Goal: Transaction & Acquisition: Book appointment/travel/reservation

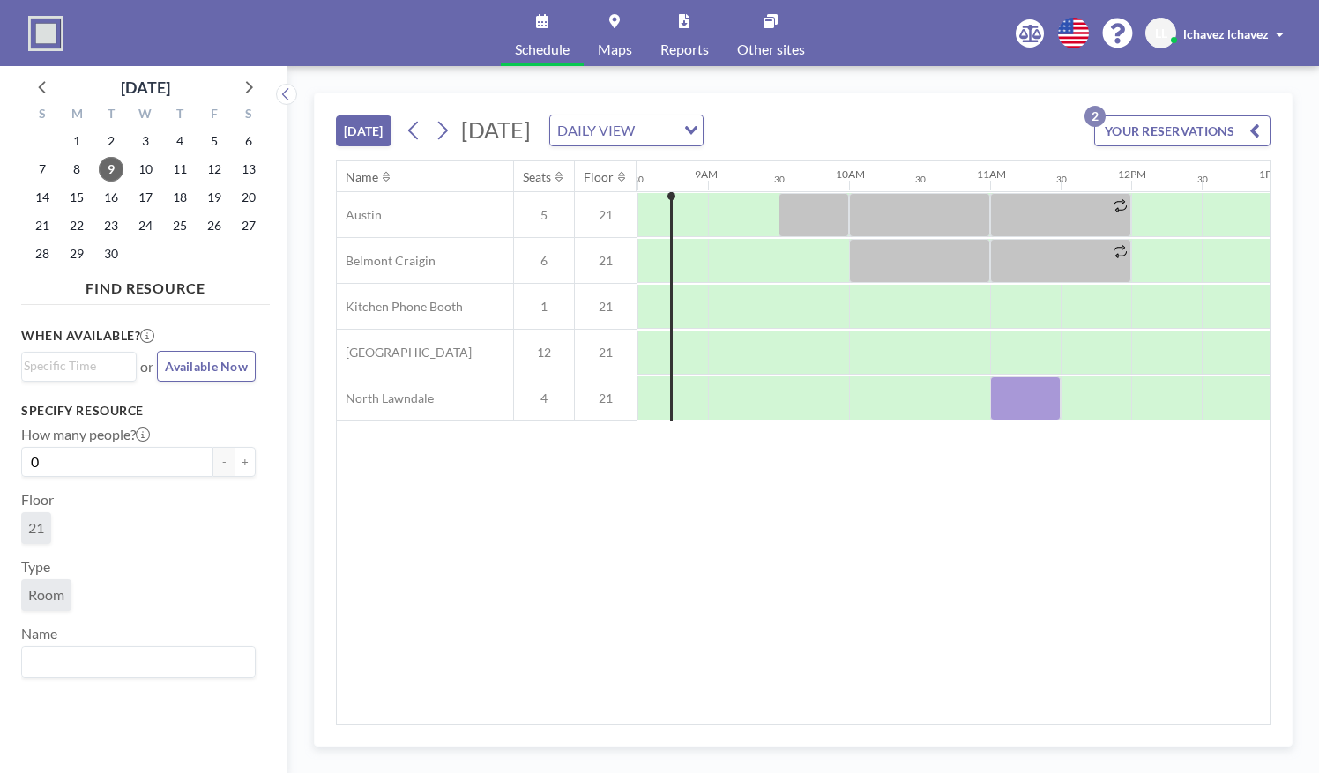
scroll to position [0, 1199]
click at [1016, 353] on div at bounding box center [1024, 353] width 71 height 44
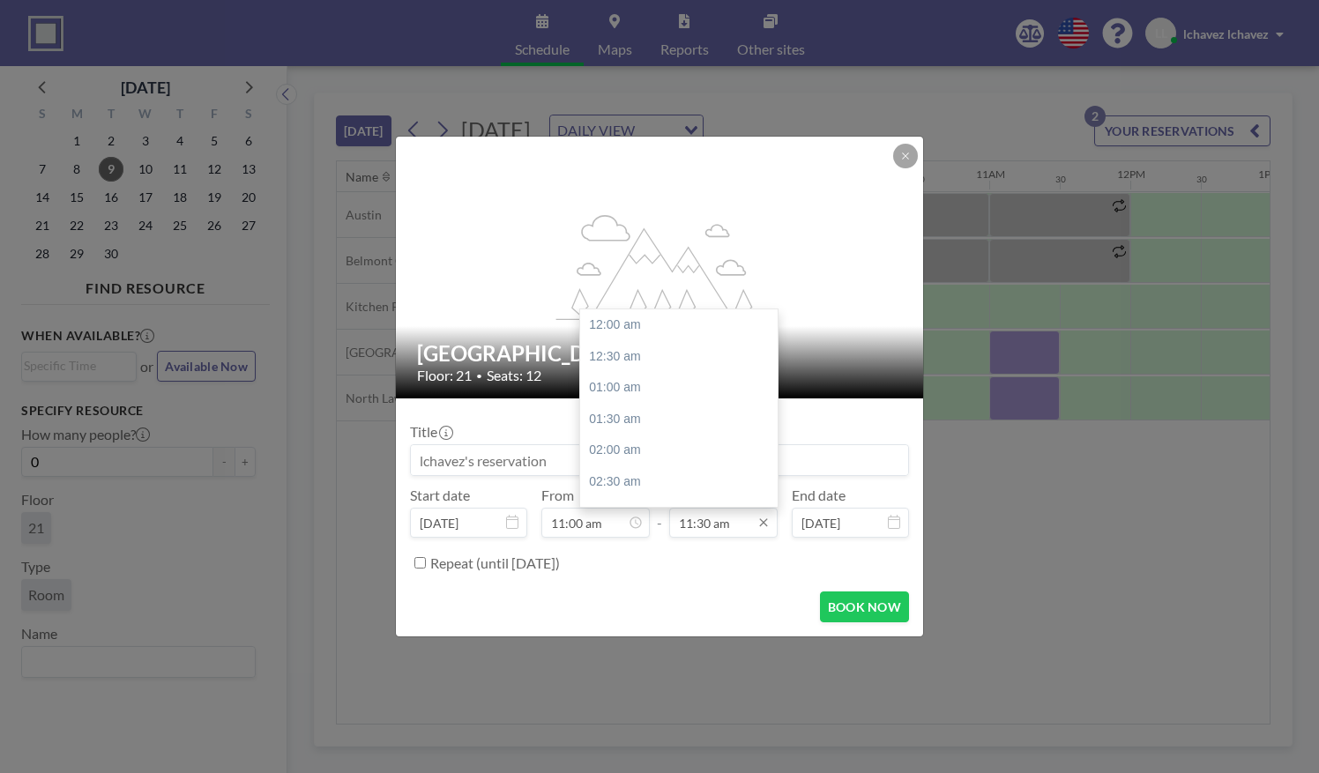
scroll to position [722, 0]
click at [728, 524] on input "11:30 am" at bounding box center [723, 523] width 108 height 30
click at [704, 527] on input "11:30 am" at bounding box center [723, 523] width 108 height 30
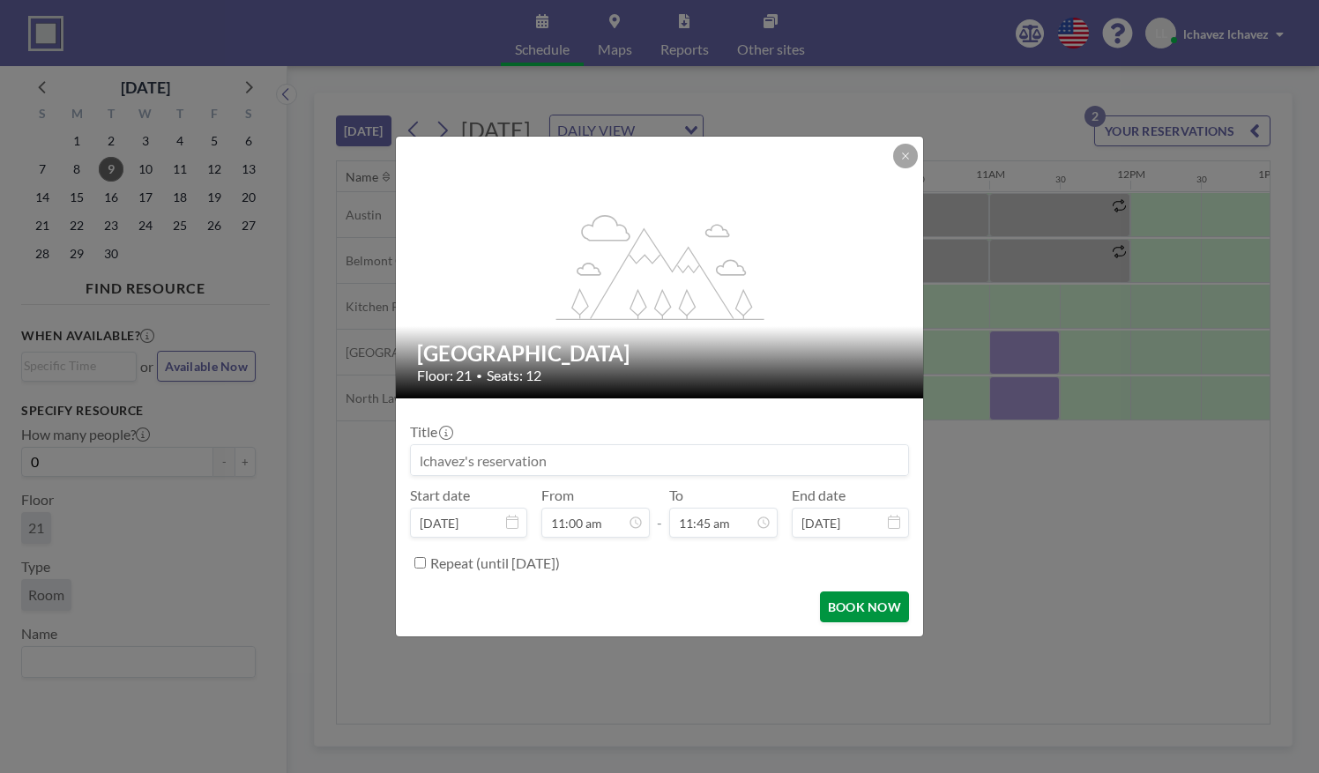
type input "11:45 am"
click at [836, 601] on button "BOOK NOW" at bounding box center [864, 607] width 89 height 31
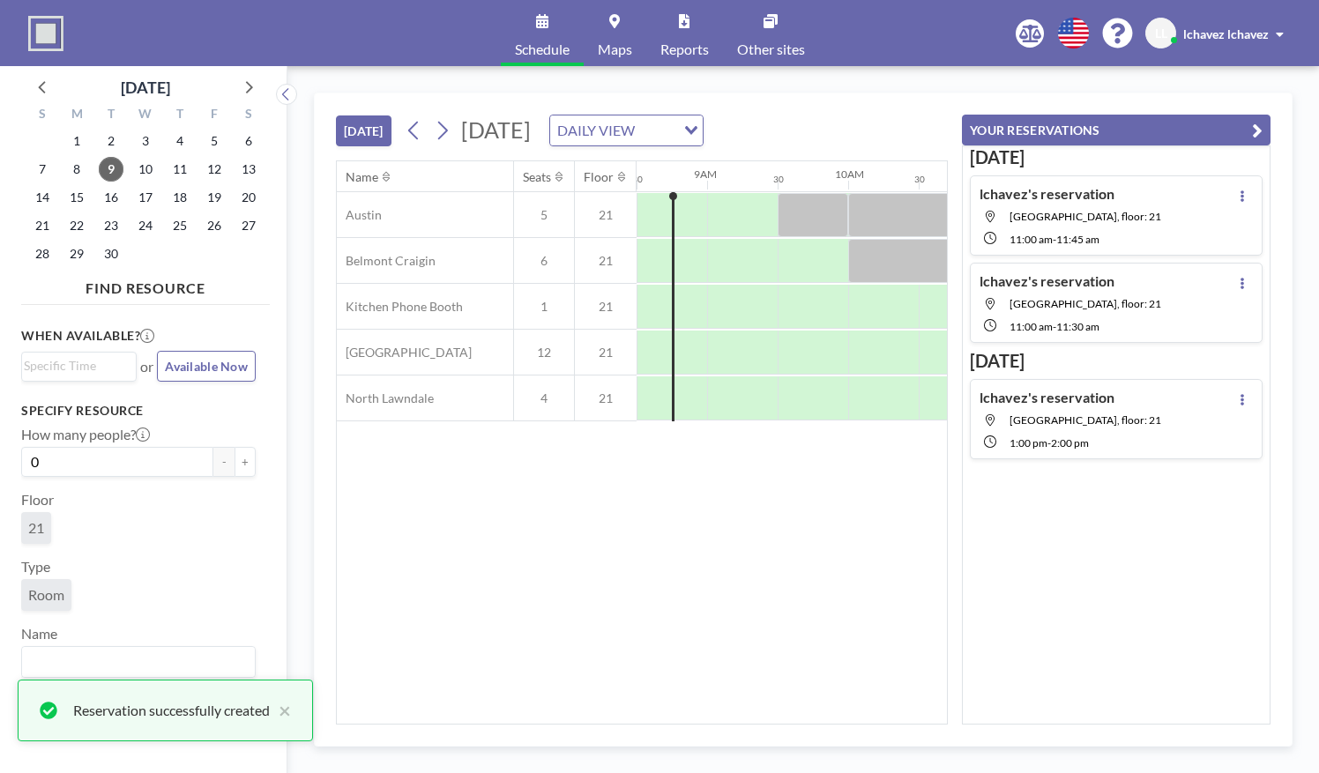
click at [1257, 128] on icon "button" at bounding box center [1257, 130] width 11 height 21
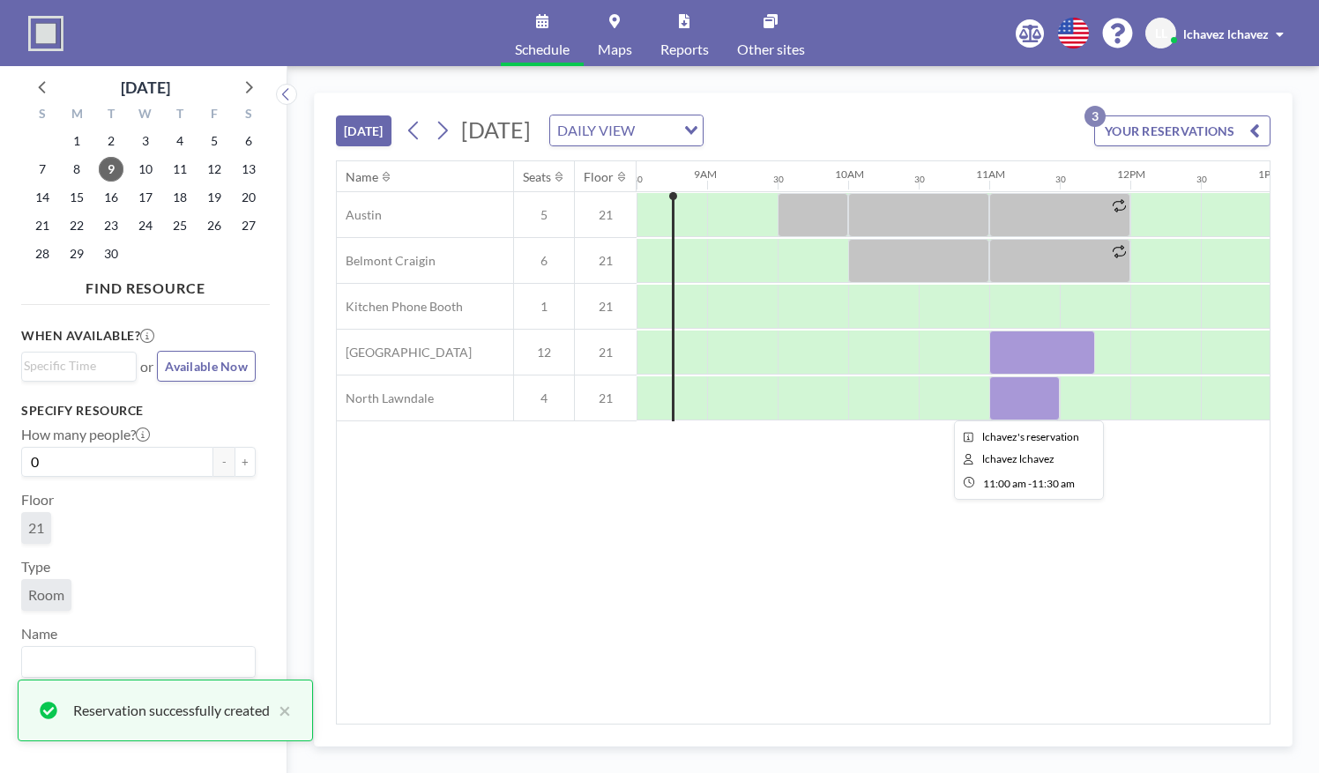
click at [1023, 401] on div at bounding box center [1024, 398] width 71 height 44
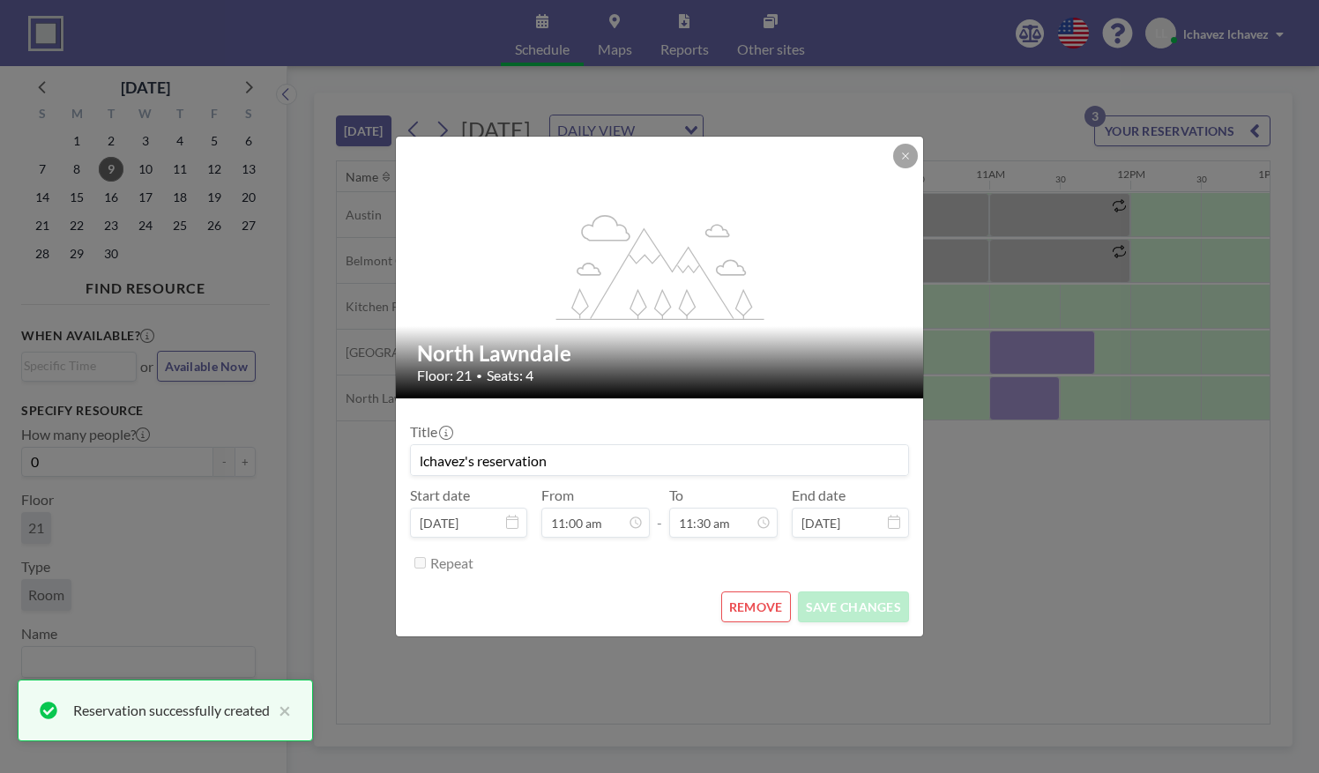
click at [761, 605] on button "REMOVE" at bounding box center [756, 607] width 70 height 31
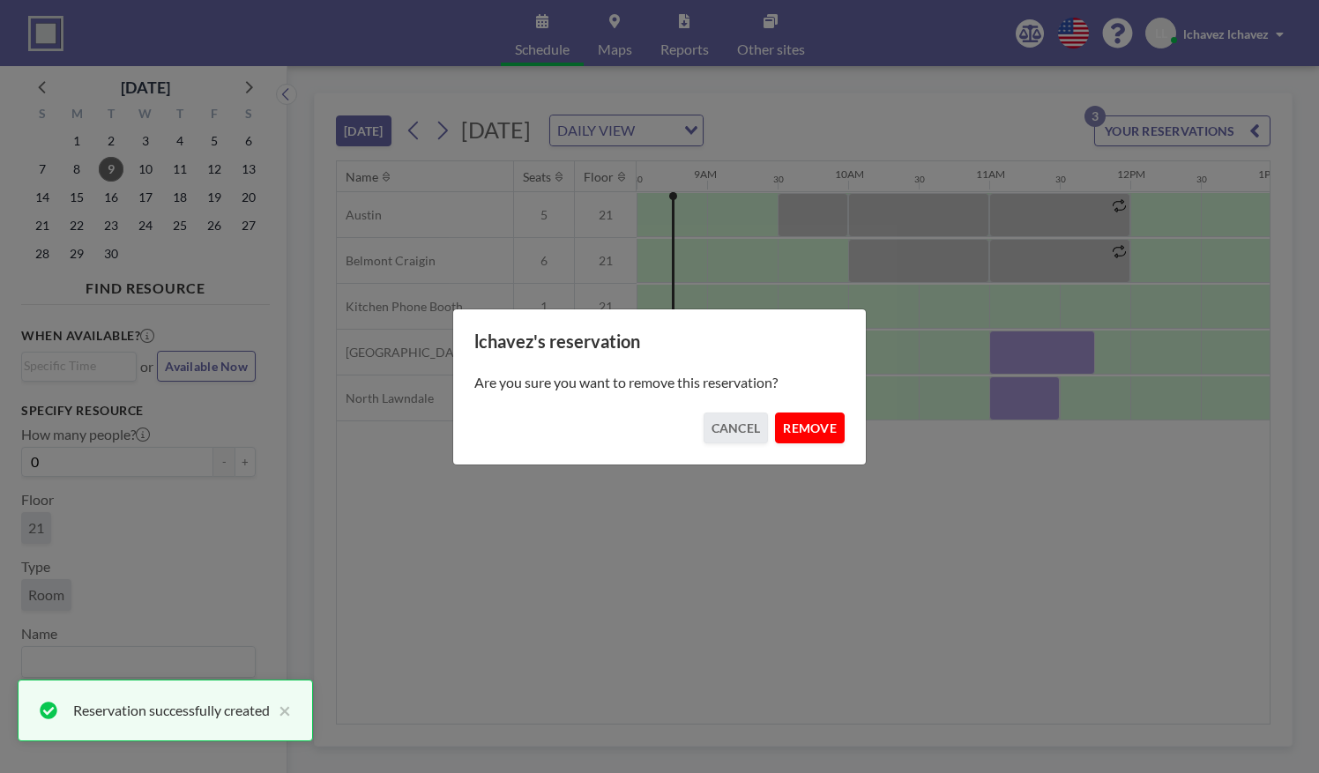
click at [801, 436] on button "REMOVE" at bounding box center [810, 428] width 70 height 31
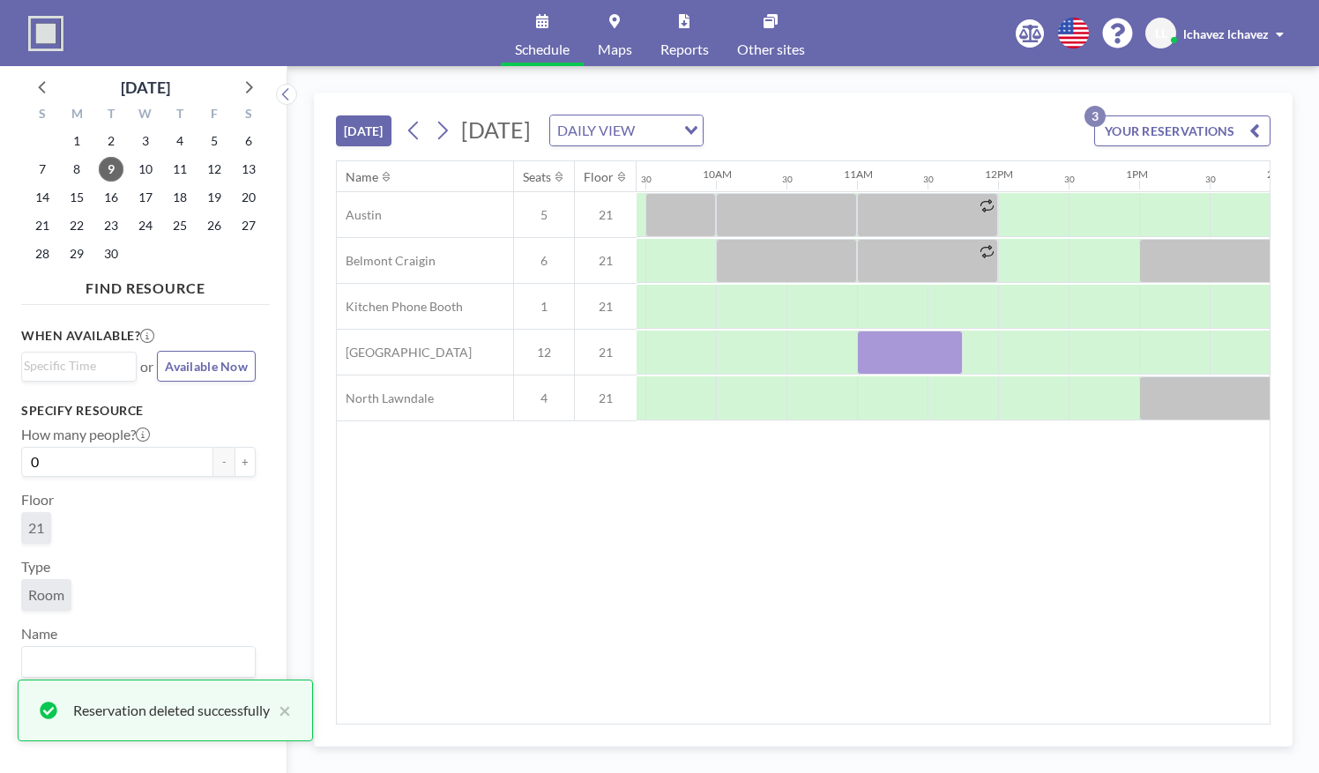
scroll to position [0, 1304]
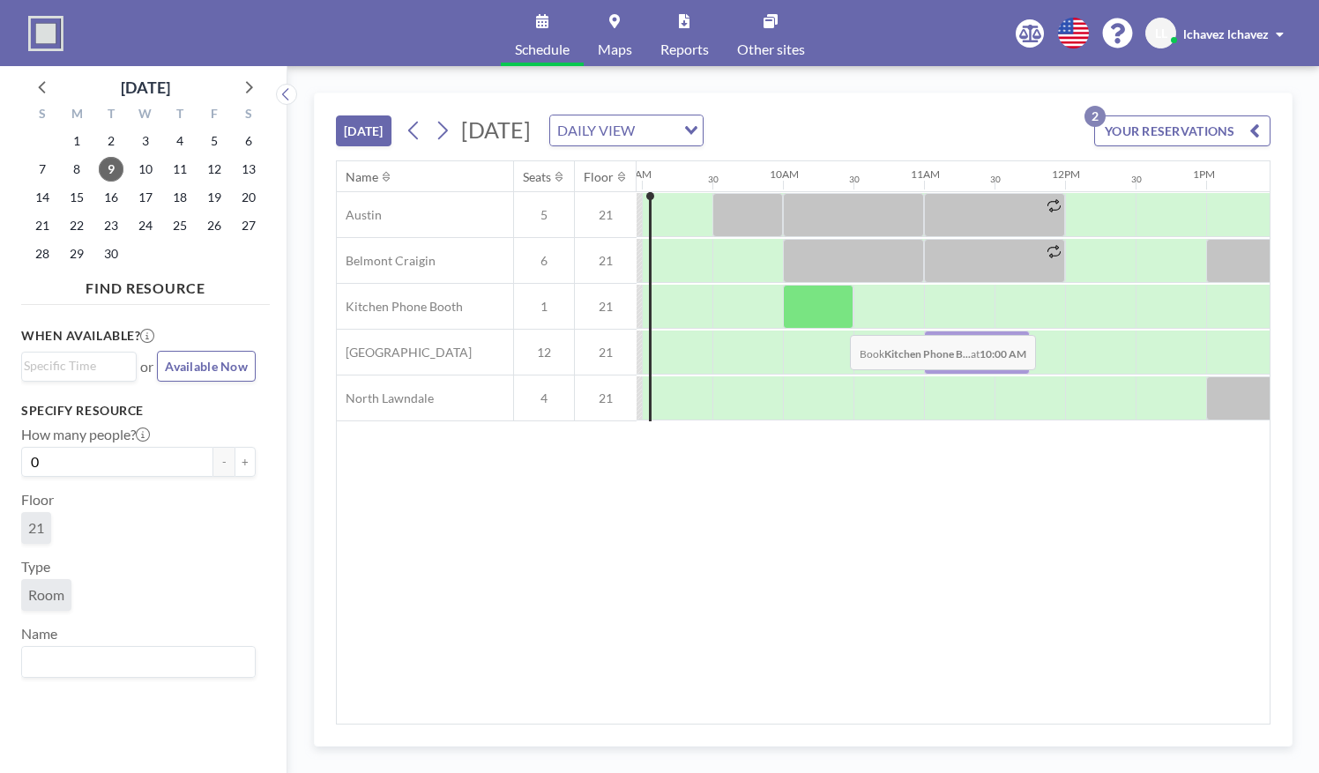
scroll to position [0, 947]
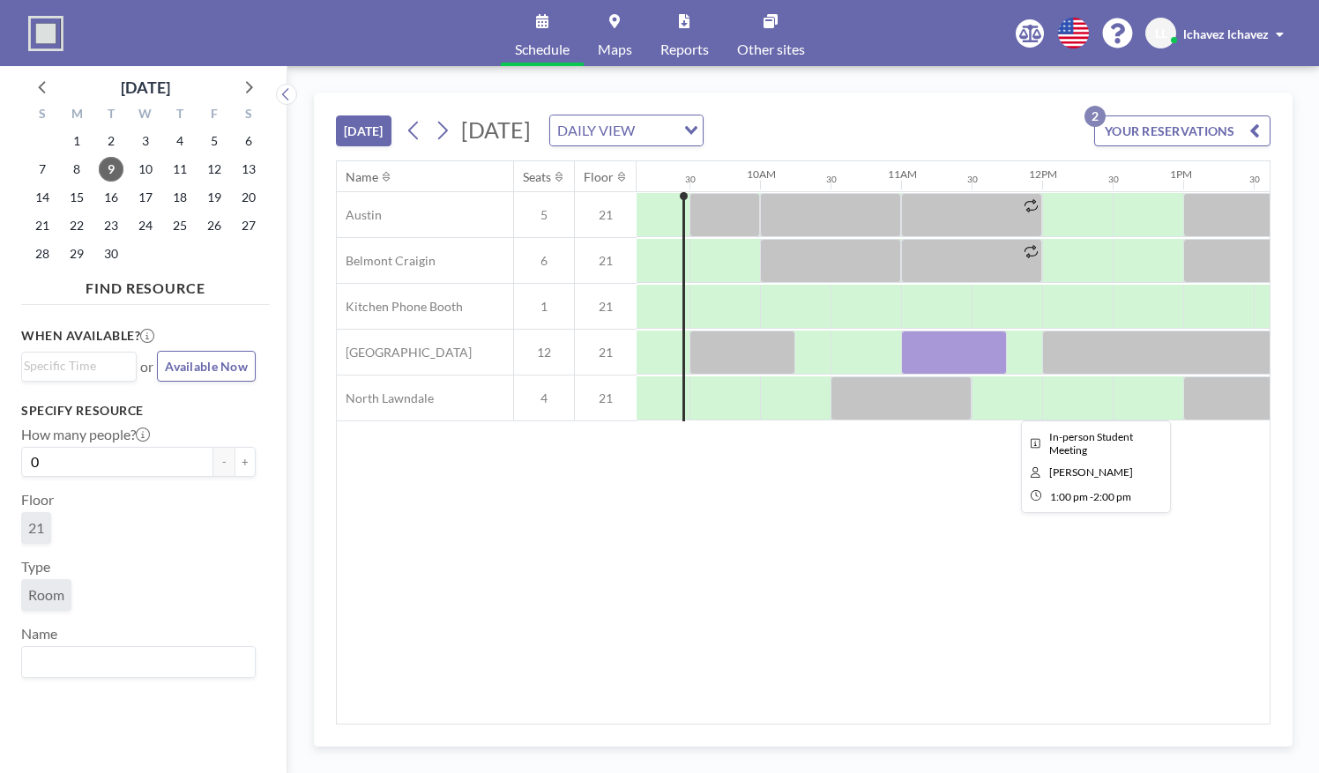
scroll to position [0, 1281]
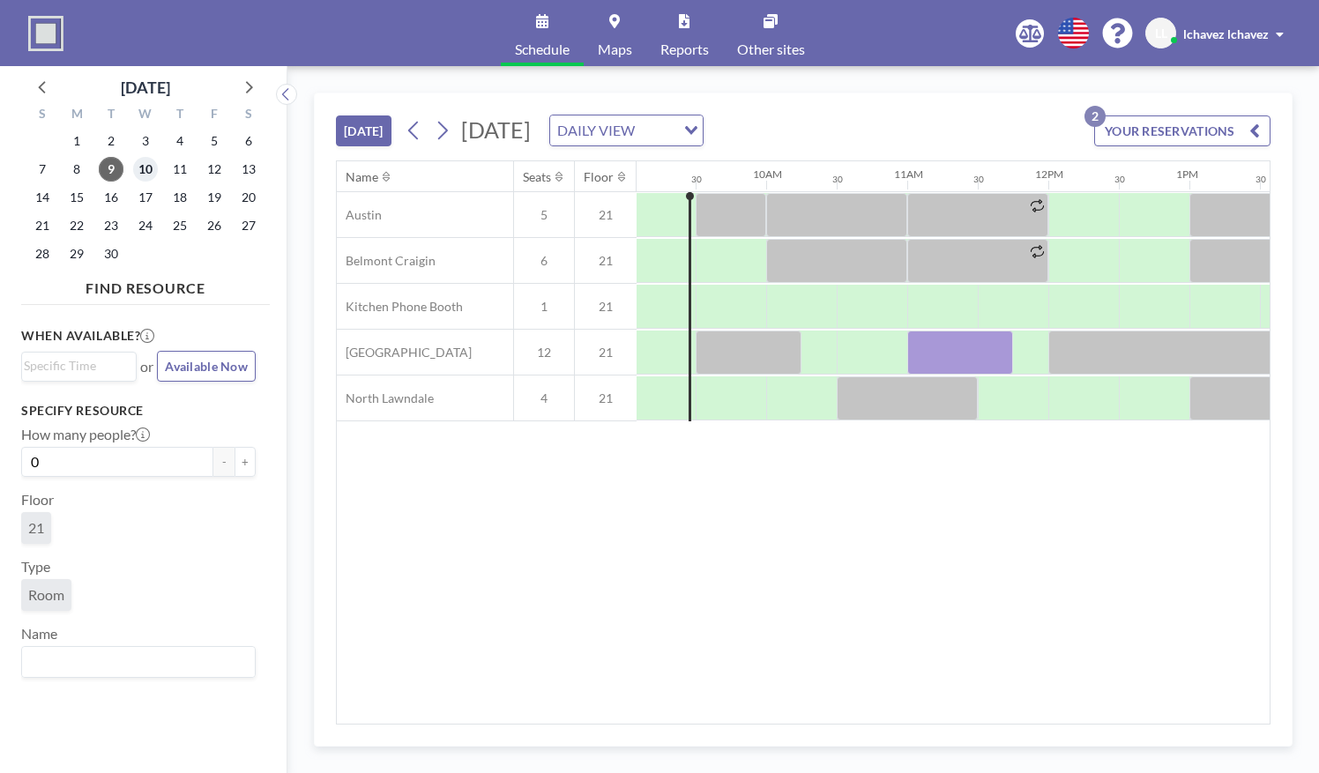
click at [150, 162] on span "10" at bounding box center [145, 169] width 25 height 25
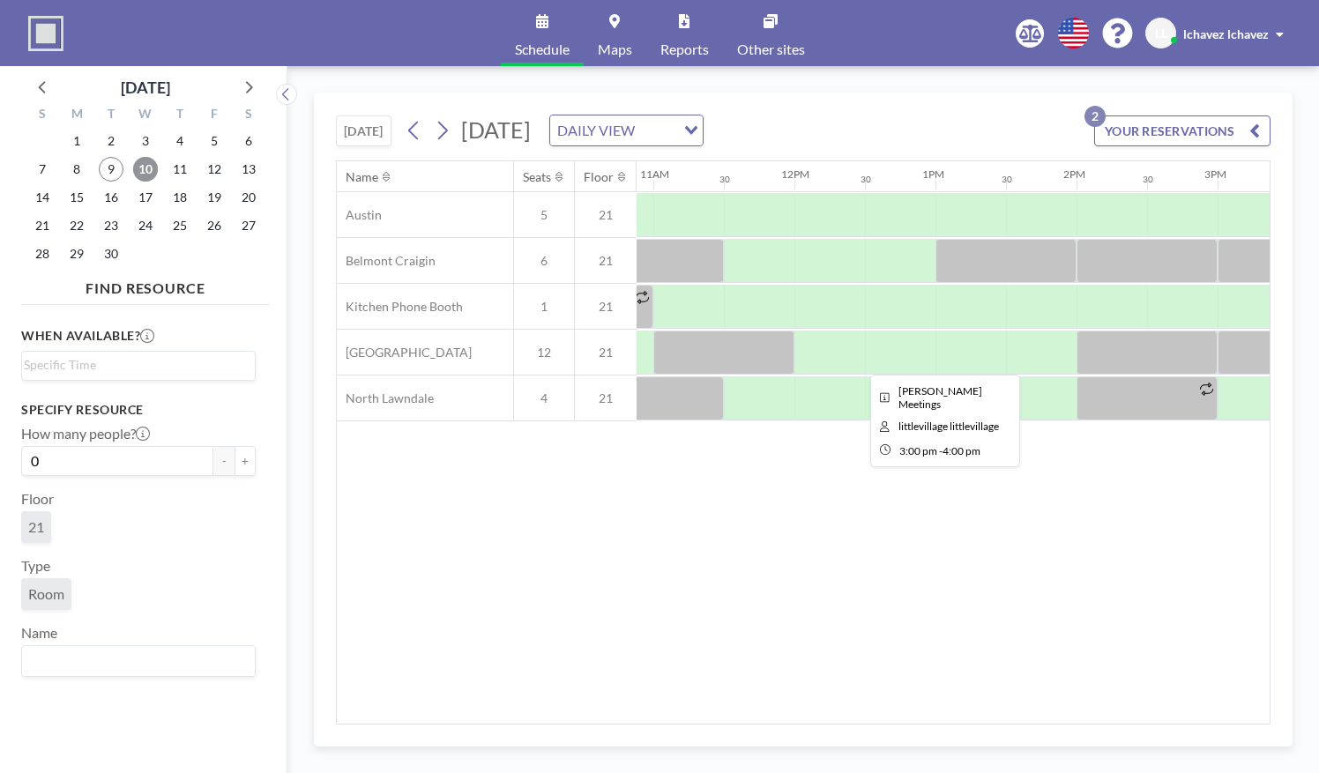
scroll to position [0, 1514]
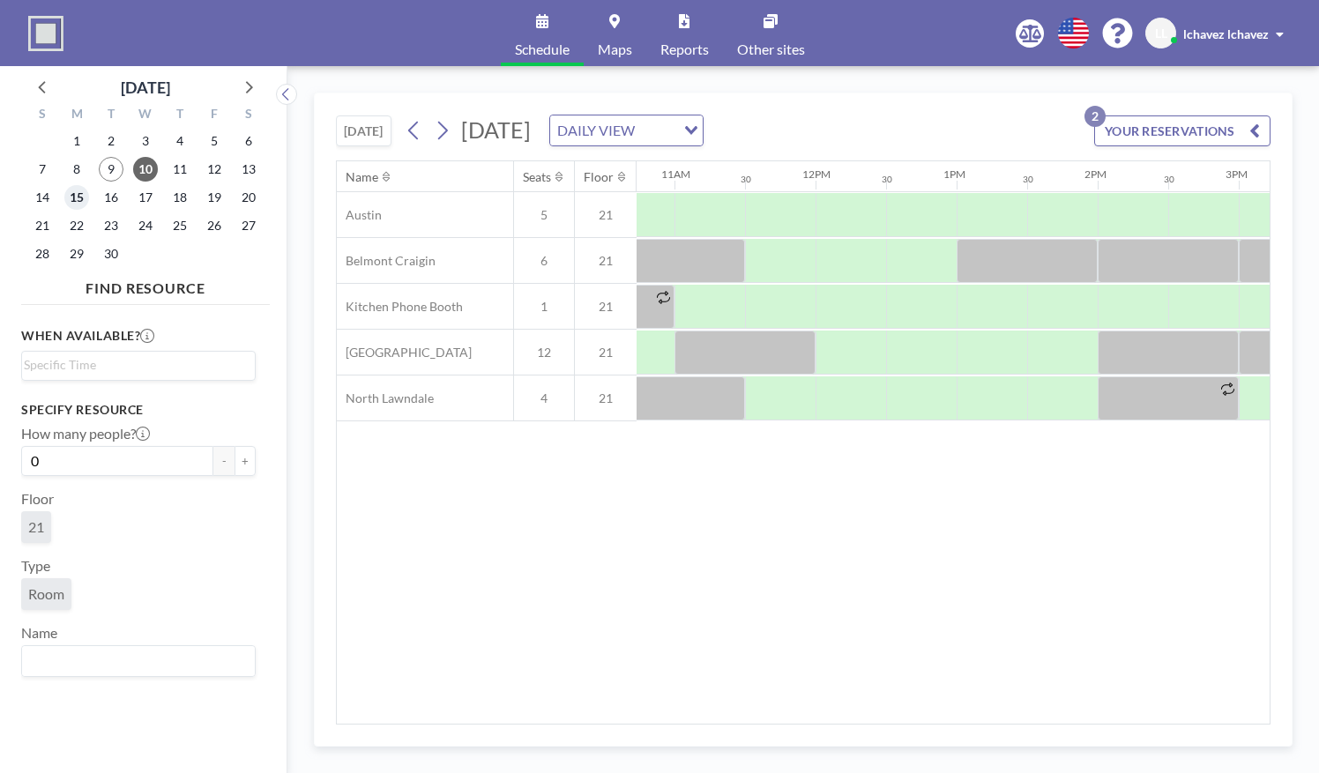
click at [85, 197] on span "15" at bounding box center [76, 197] width 25 height 25
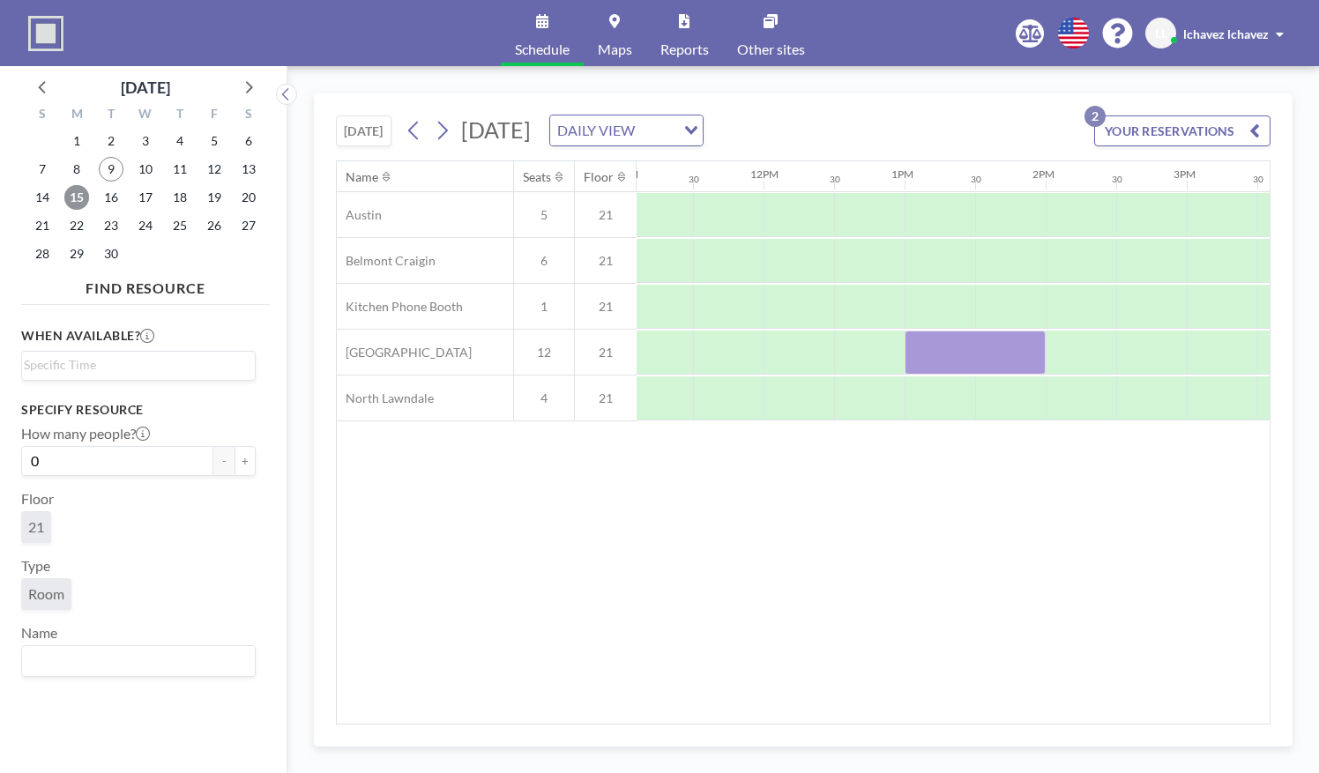
scroll to position [0, 1610]
click at [145, 194] on span "17" at bounding box center [145, 197] width 25 height 25
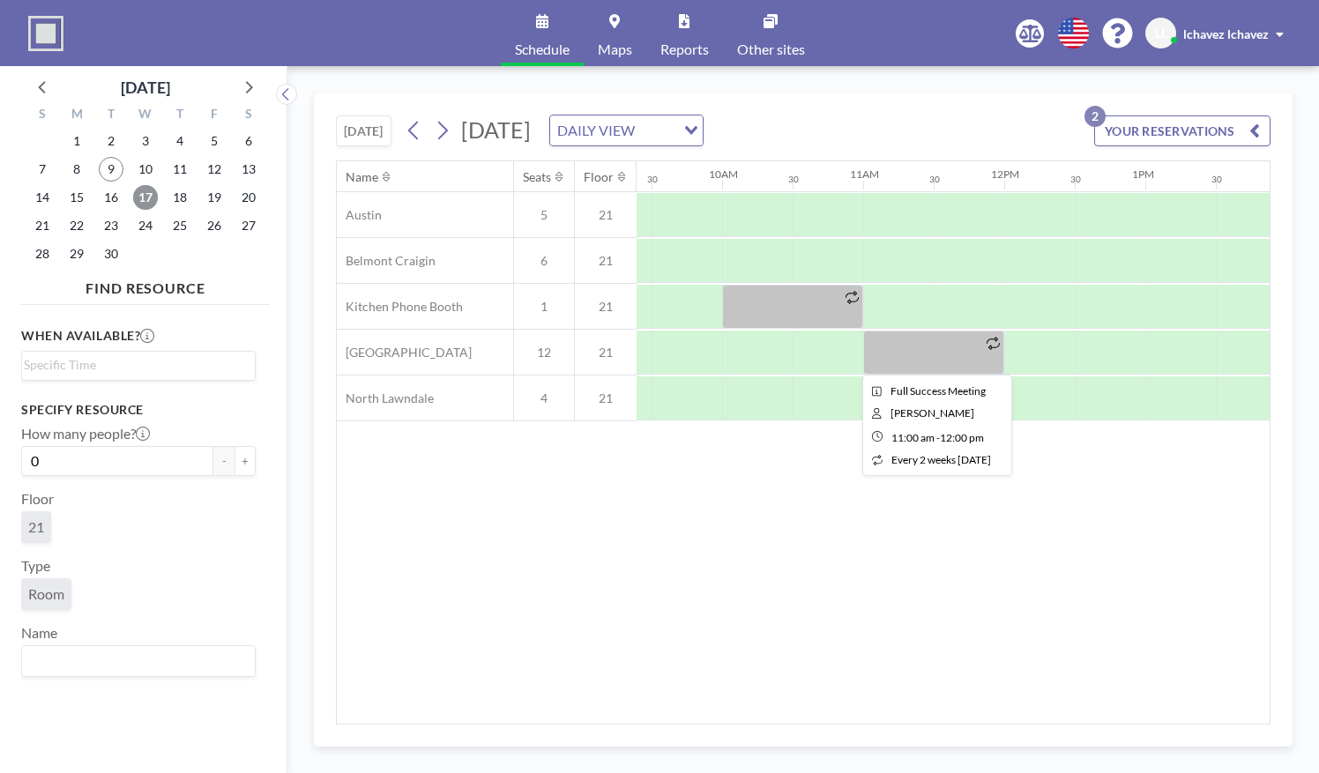
scroll to position [0, 1326]
click at [915, 345] on div at bounding box center [932, 353] width 141 height 44
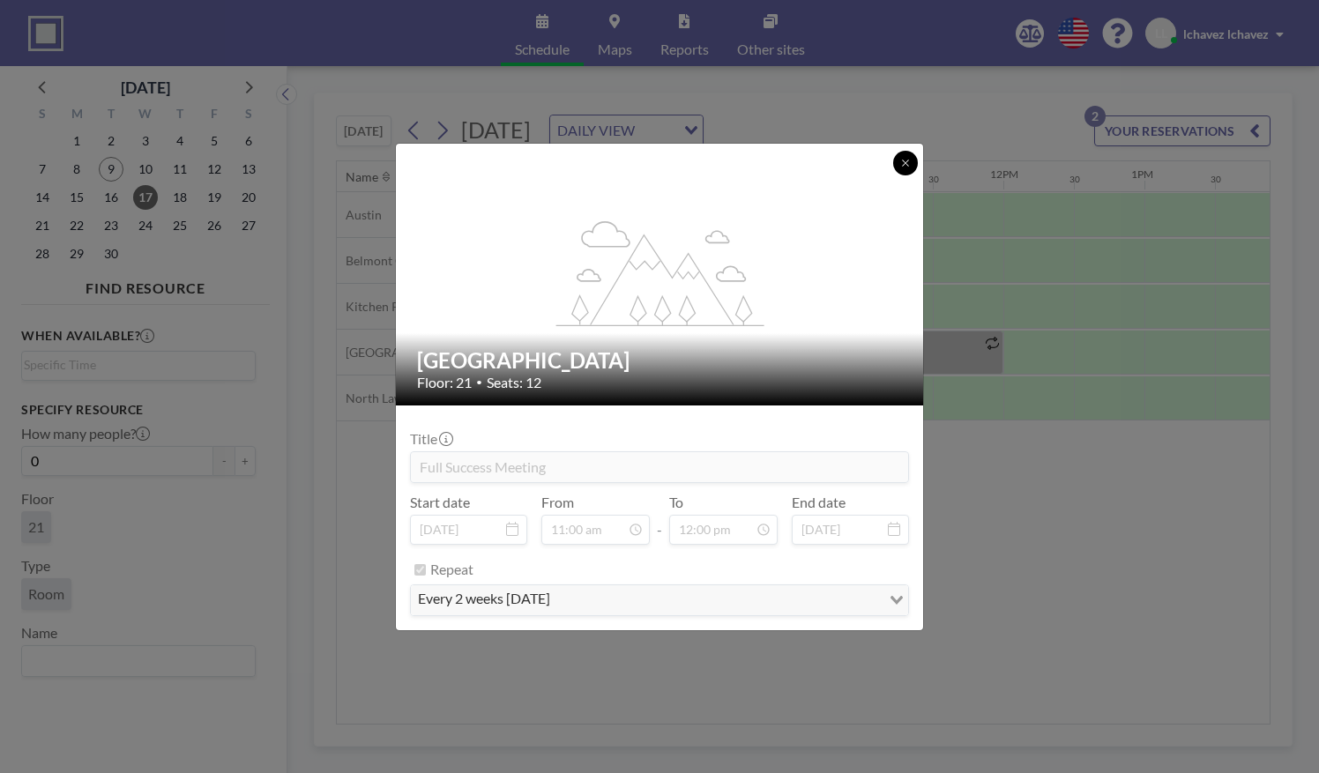
click at [899, 167] on button at bounding box center [905, 163] width 25 height 25
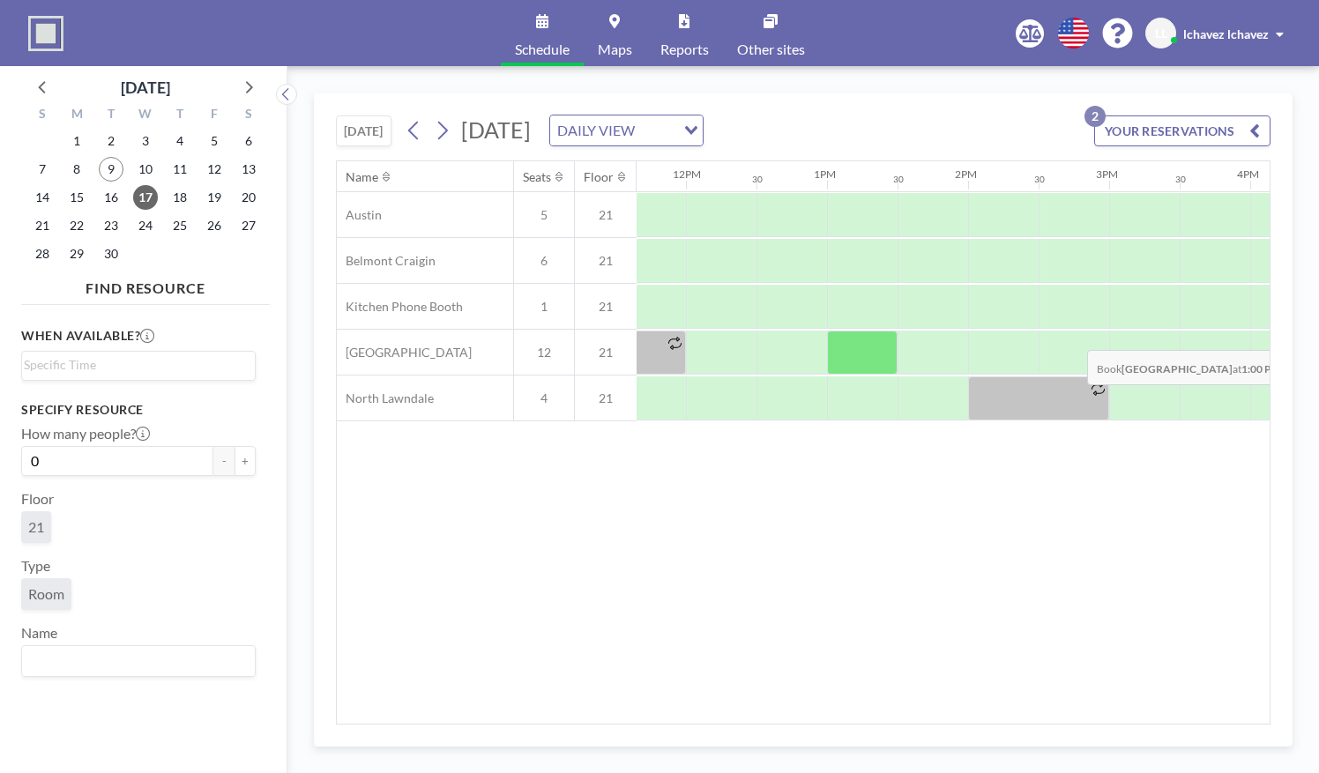
scroll to position [0, 1627]
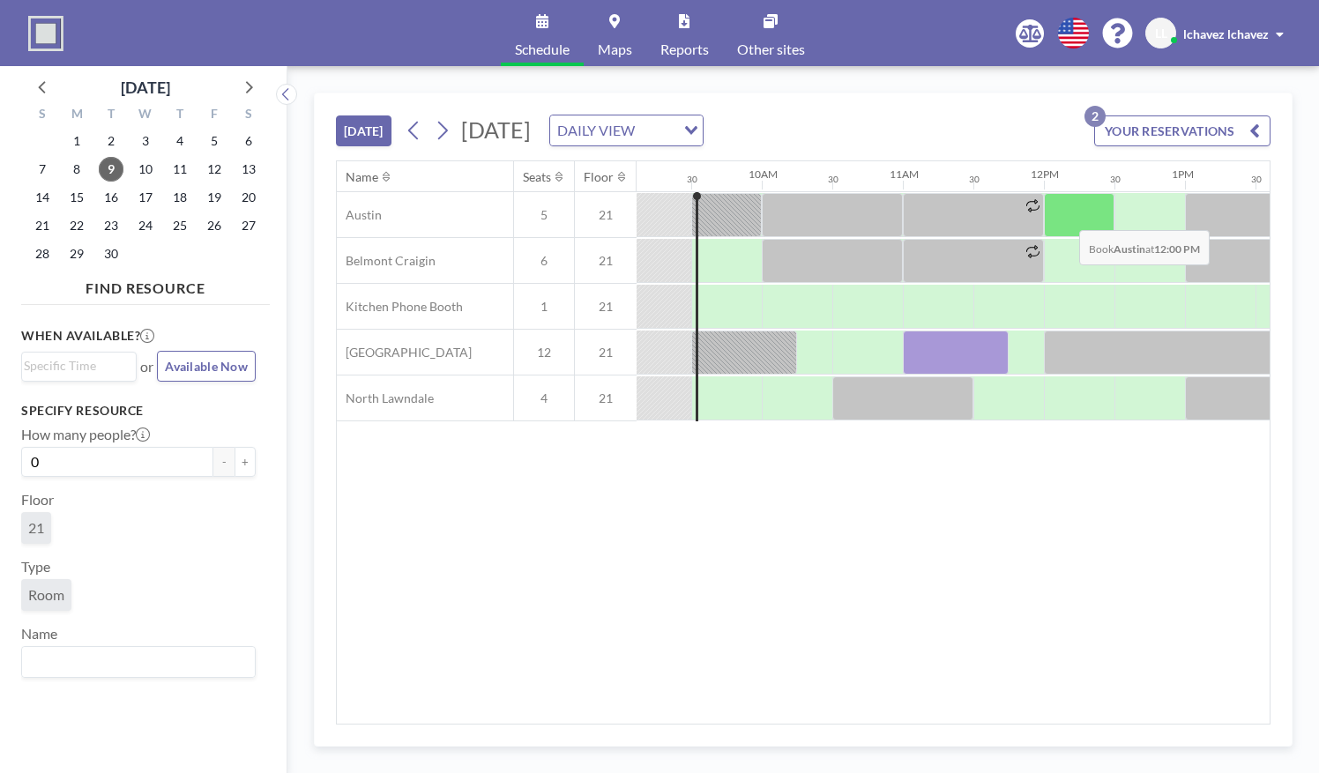
scroll to position [0, 1583]
